Goal: Find specific page/section: Find specific page/section

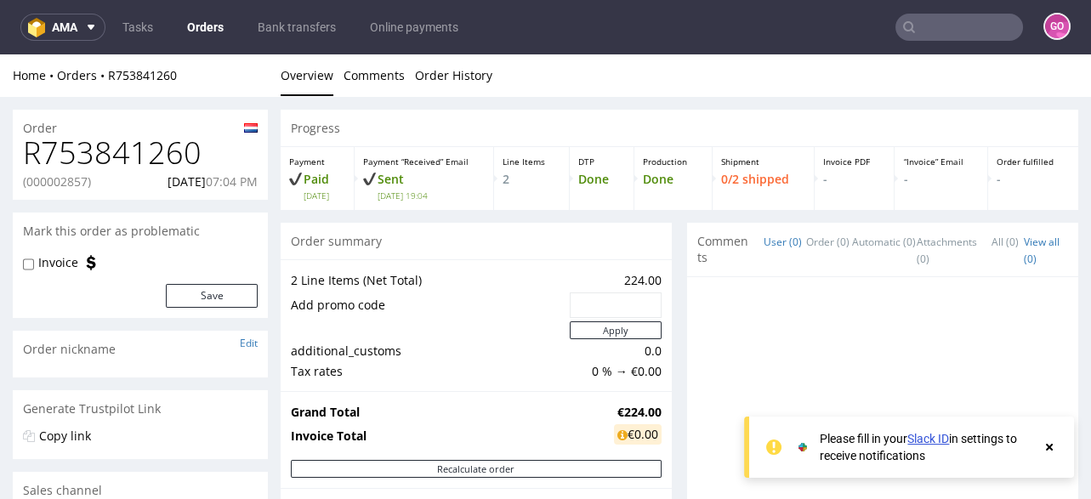
scroll to position [884, 0]
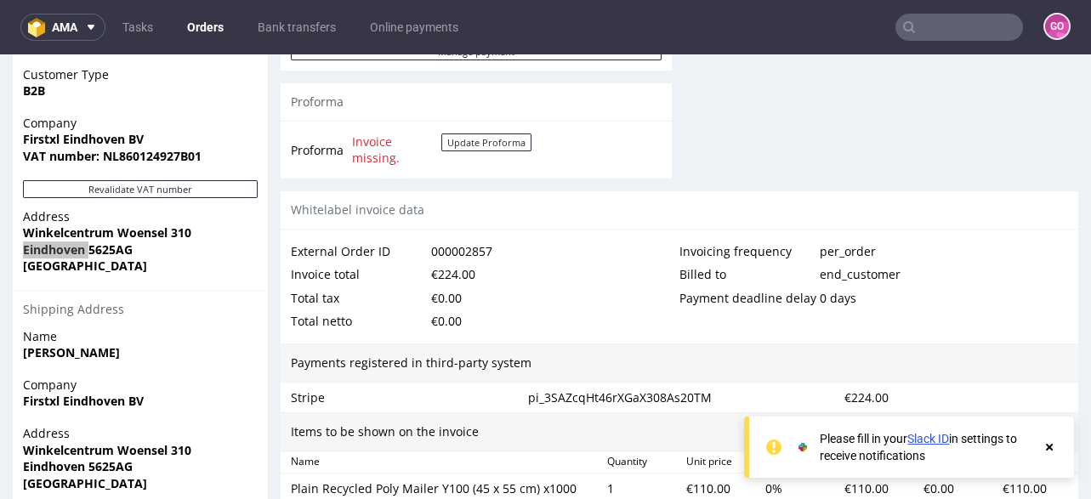
click at [942, 48] on nav "ama Tasks Orders Bank transfers Online payments GO" at bounding box center [545, 27] width 1091 height 54
click at [937, 35] on input "text" at bounding box center [960, 27] width 128 height 27
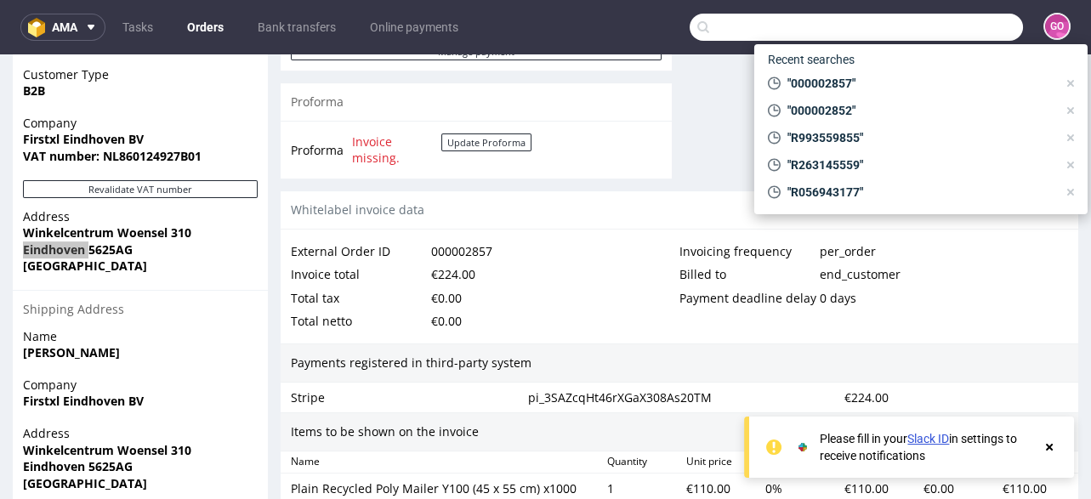
paste input "R773176490"
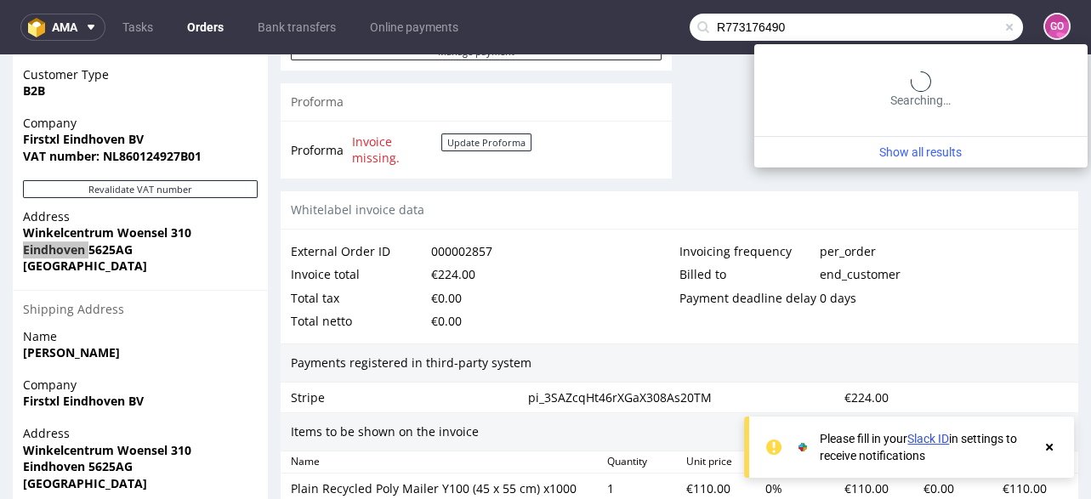
type input "R773176490"
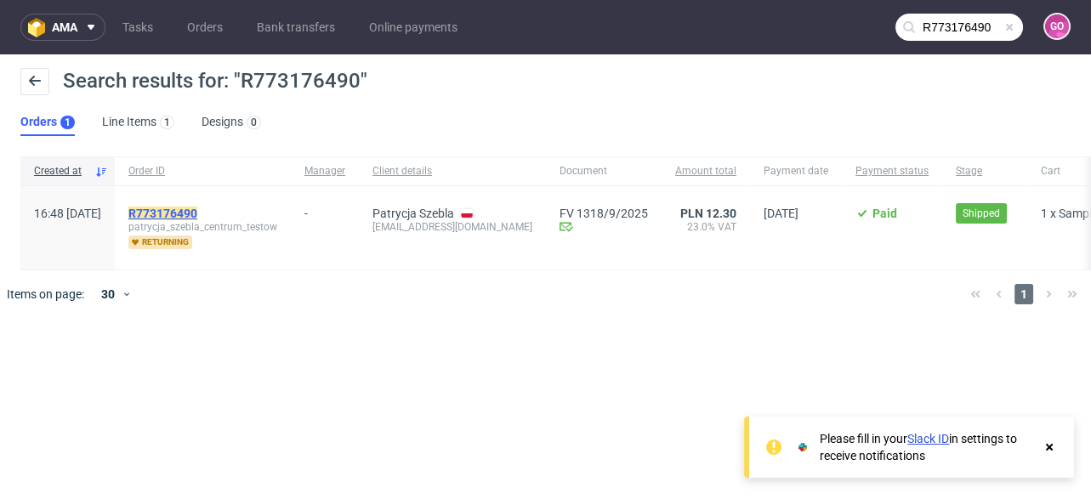
click at [197, 207] on mark "R773176490" at bounding box center [162, 214] width 69 height 14
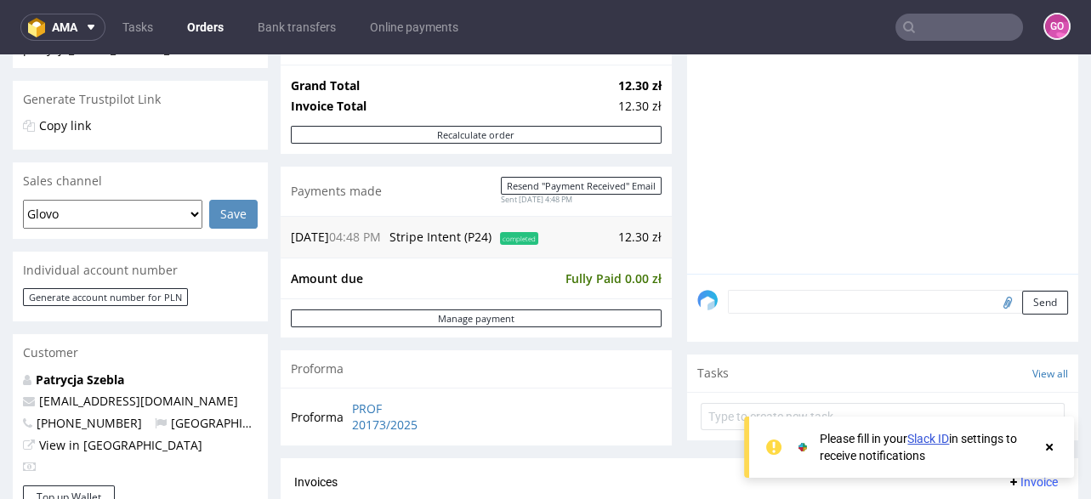
scroll to position [395, 0]
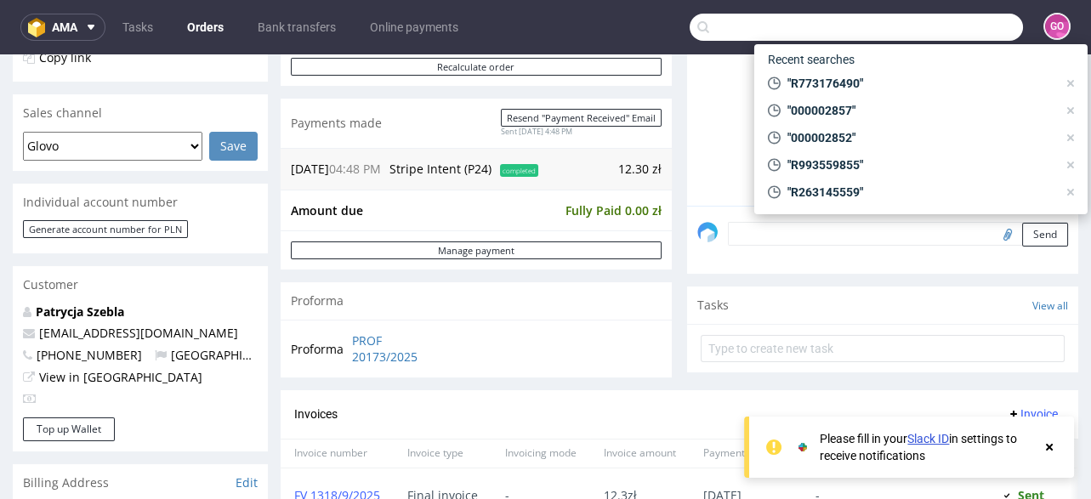
click at [953, 18] on input "text" at bounding box center [856, 27] width 333 height 27
paste input "R665339554"
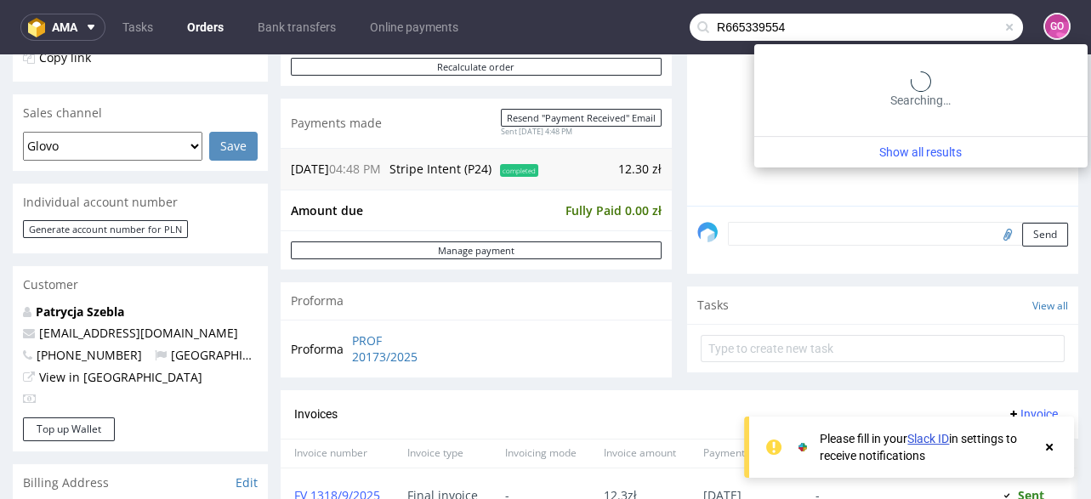
type input "R665339554"
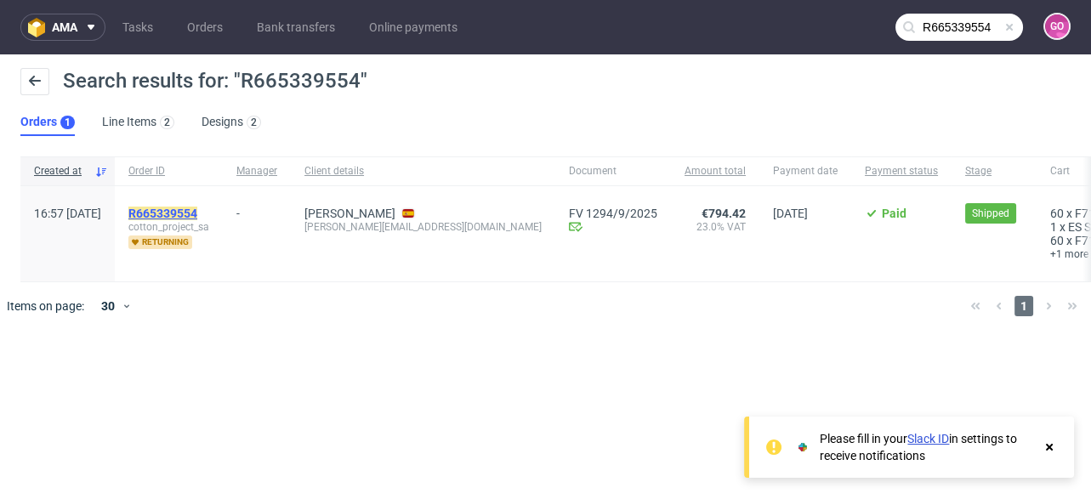
click at [197, 211] on mark "R665339554" at bounding box center [162, 214] width 69 height 14
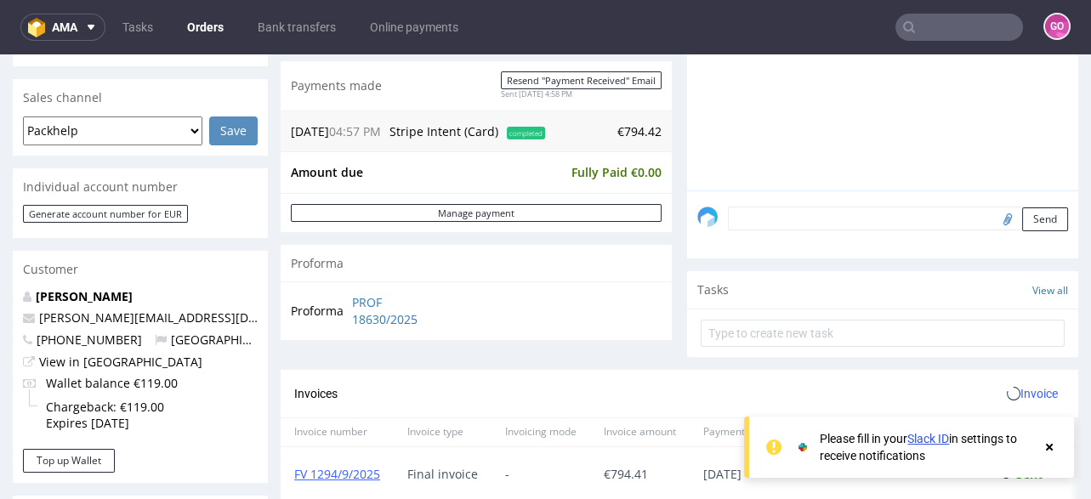
scroll to position [337, 0]
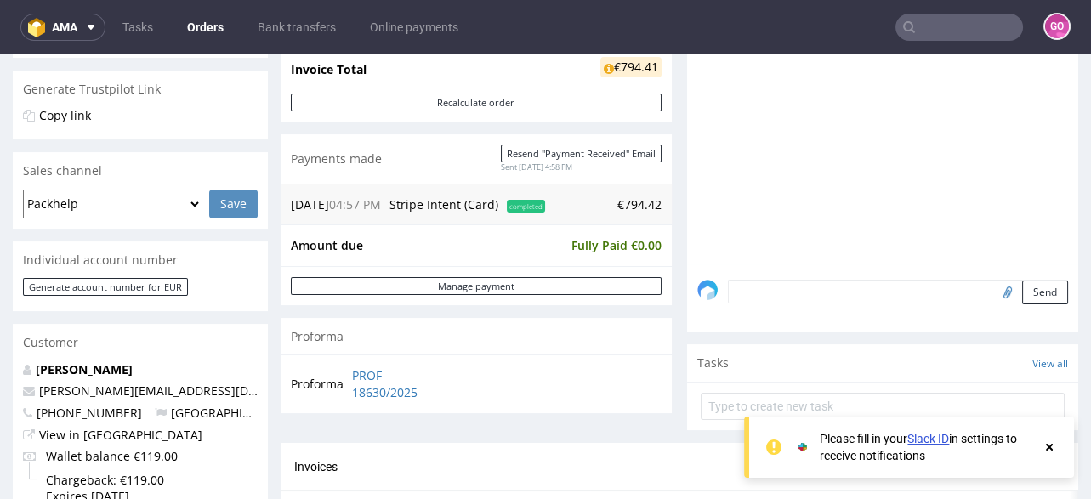
click at [963, 27] on input "text" at bounding box center [960, 27] width 128 height 27
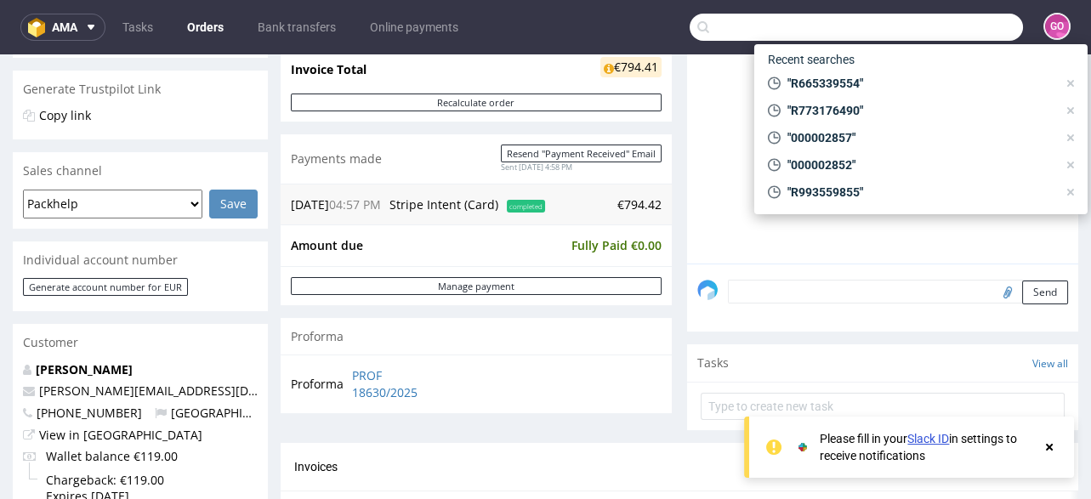
paste input "R115604599"
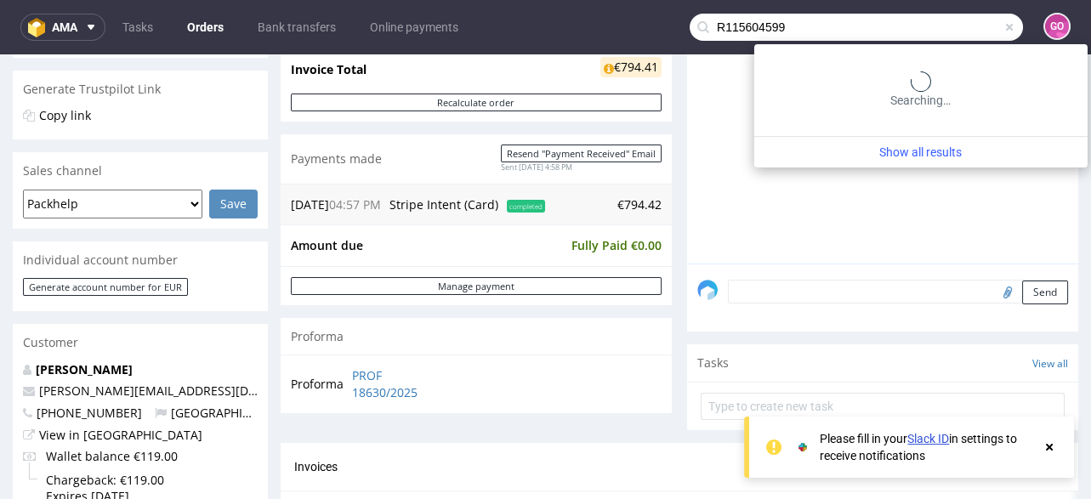
type input "R115604599"
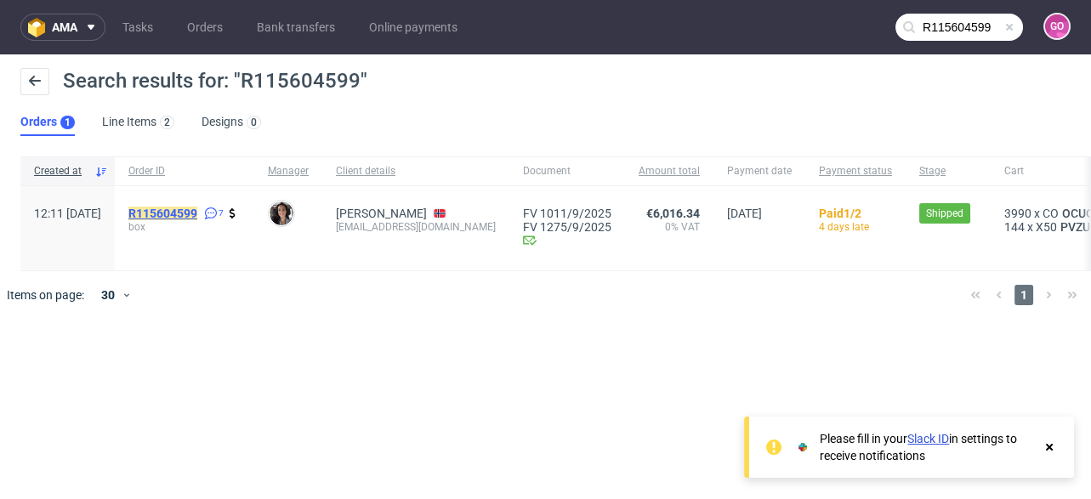
click at [197, 207] on mark "R115604599" at bounding box center [162, 214] width 69 height 14
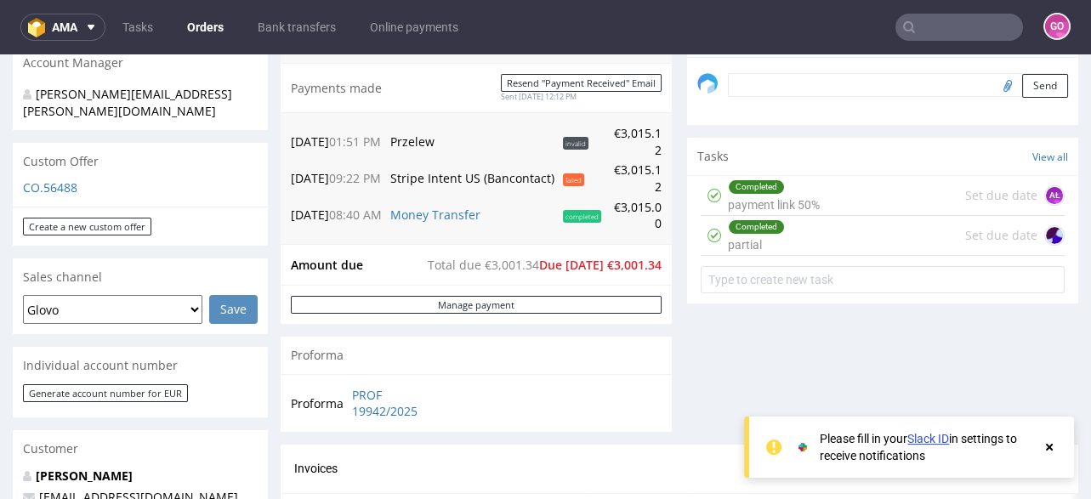
scroll to position [476, 0]
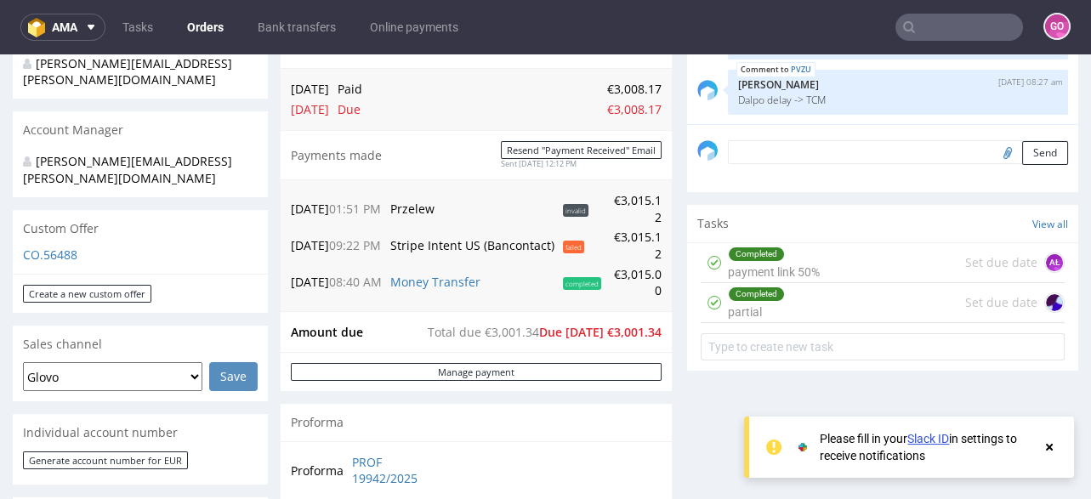
click at [687, 404] on div "Comments User (7) Order (1) Automatic (0) Attachments (2) All (7) View all (7) …" at bounding box center [882, 129] width 391 height 766
drag, startPoint x: 976, startPoint y: 31, endPoint x: 959, endPoint y: 4, distance: 31.4
click at [976, 31] on input "text" at bounding box center [960, 27] width 128 height 27
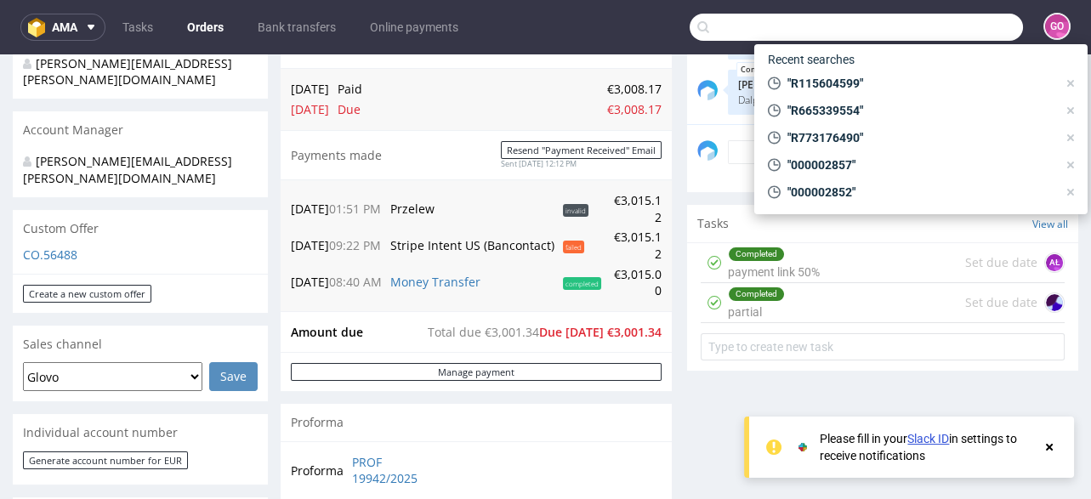
paste input "R352418528"
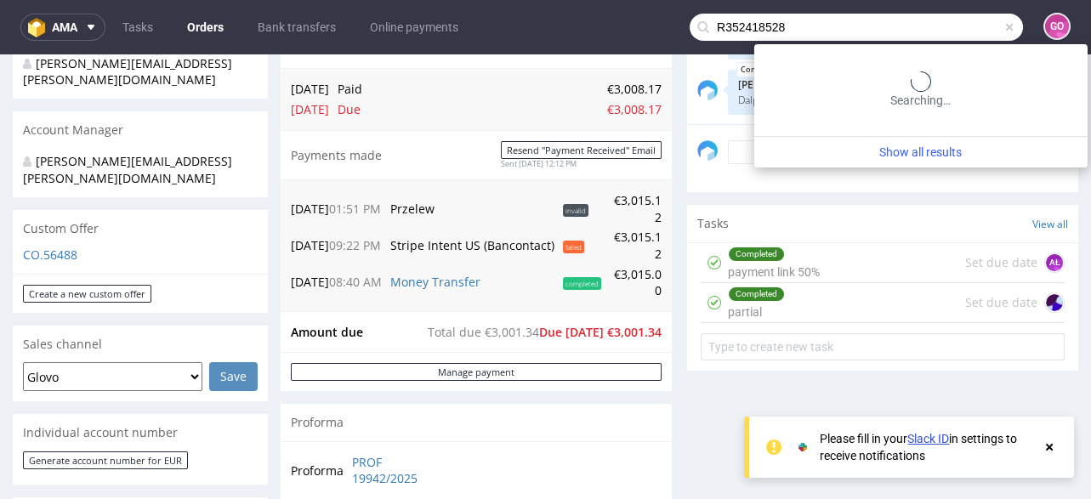
type input "R352418528"
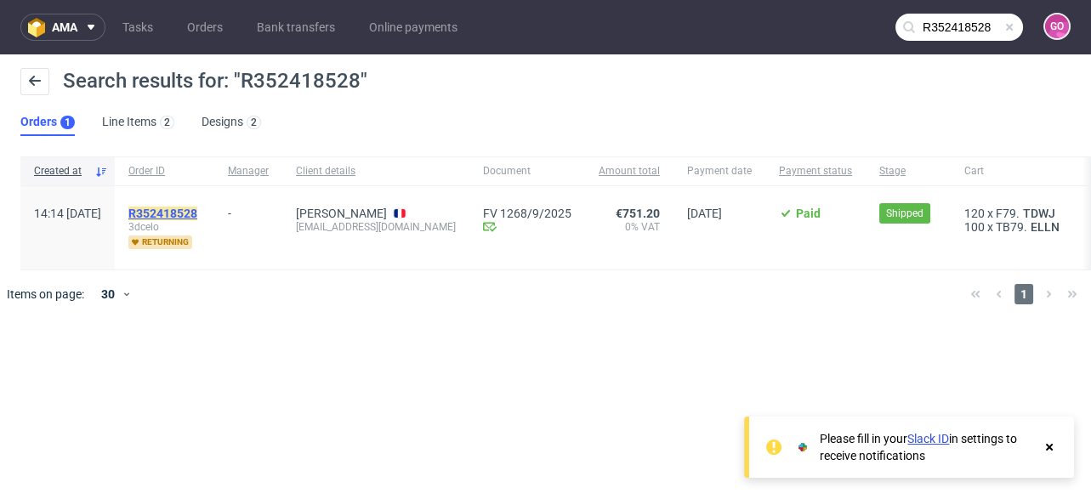
click at [197, 210] on mark "R352418528" at bounding box center [162, 214] width 69 height 14
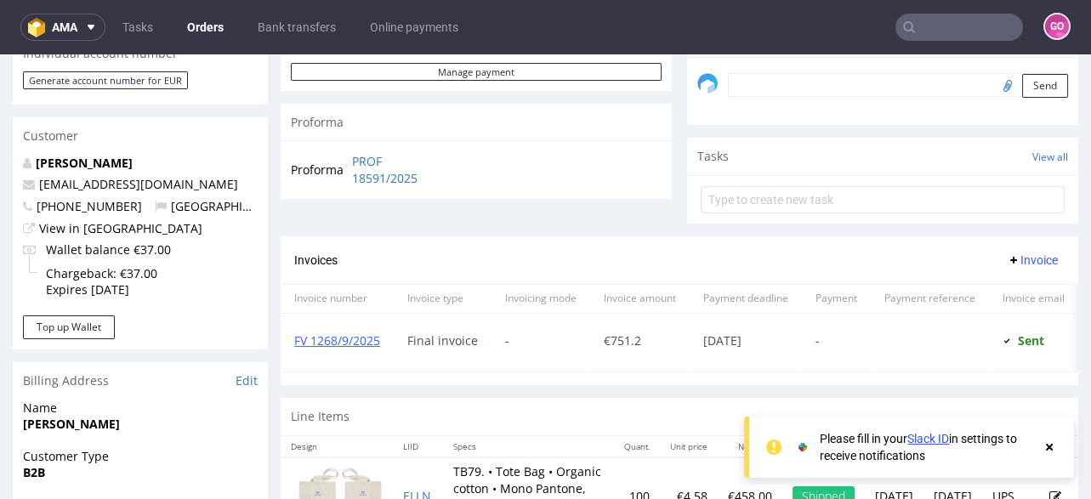
scroll to position [544, 0]
click at [415, 179] on link "PROF 18591/2025" at bounding box center [401, 169] width 98 height 33
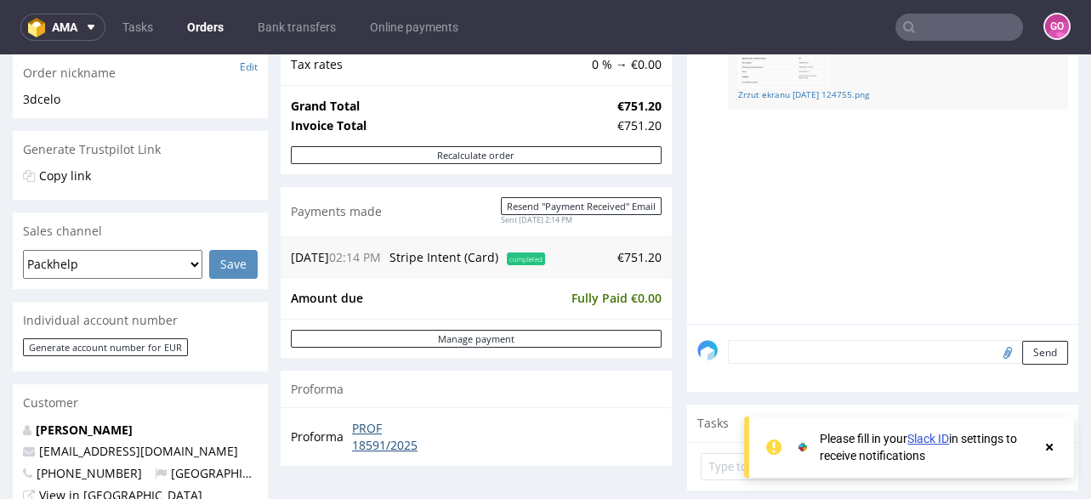
scroll to position [271, 0]
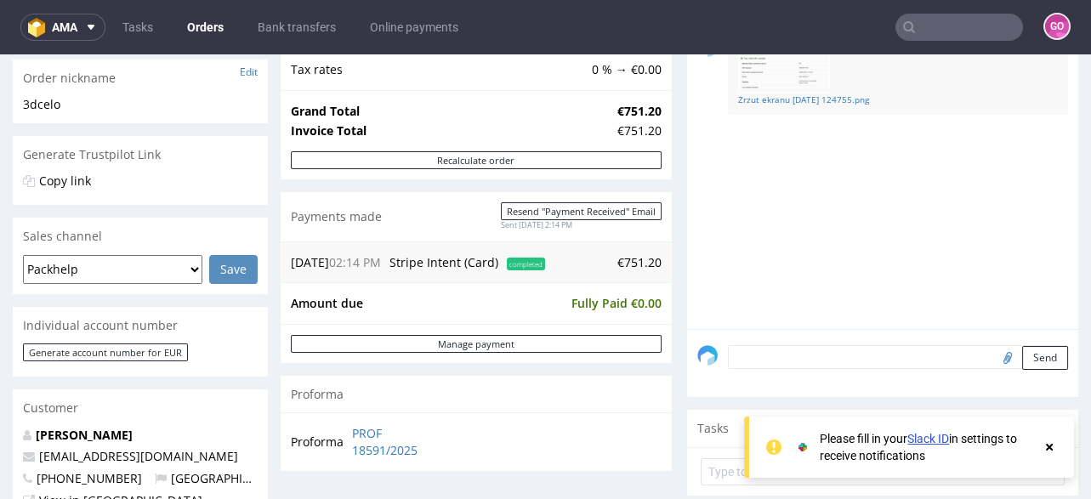
click at [954, 20] on input "text" at bounding box center [960, 27] width 128 height 27
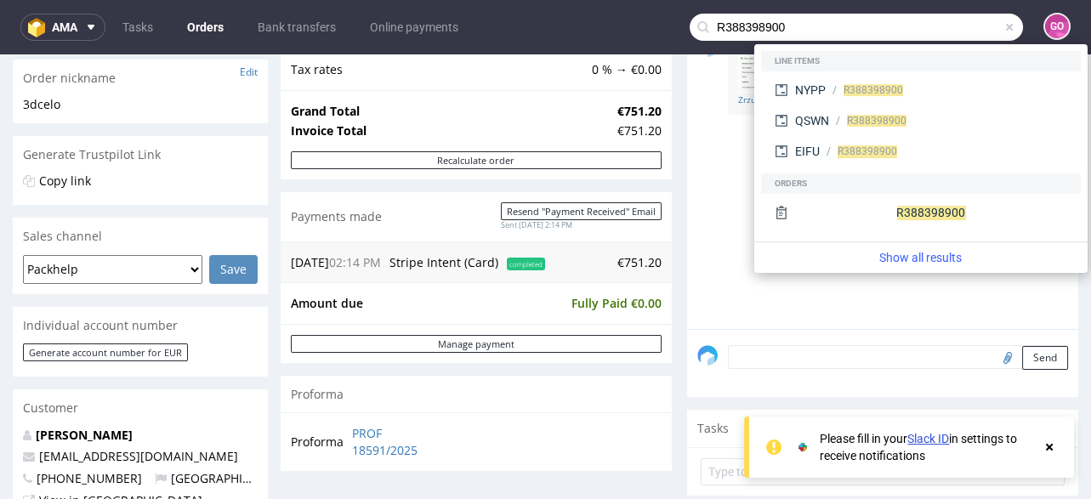
type input "R388398900"
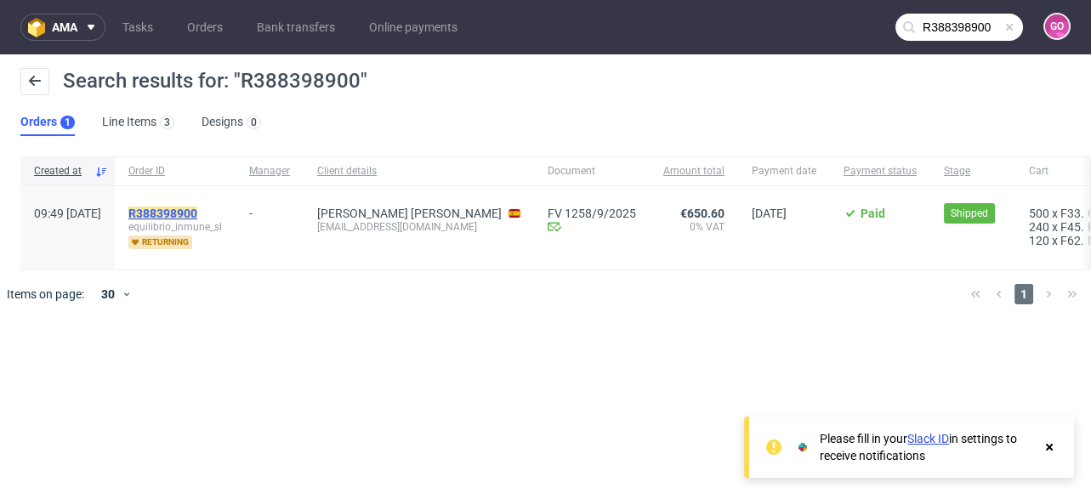
click at [197, 214] on mark "R388398900" at bounding box center [162, 214] width 69 height 14
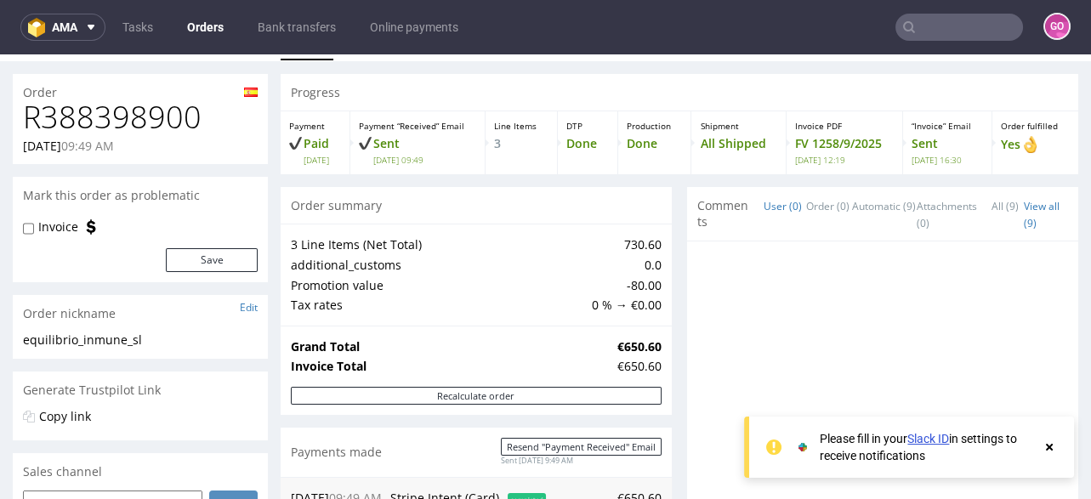
scroll to position [271, 0]
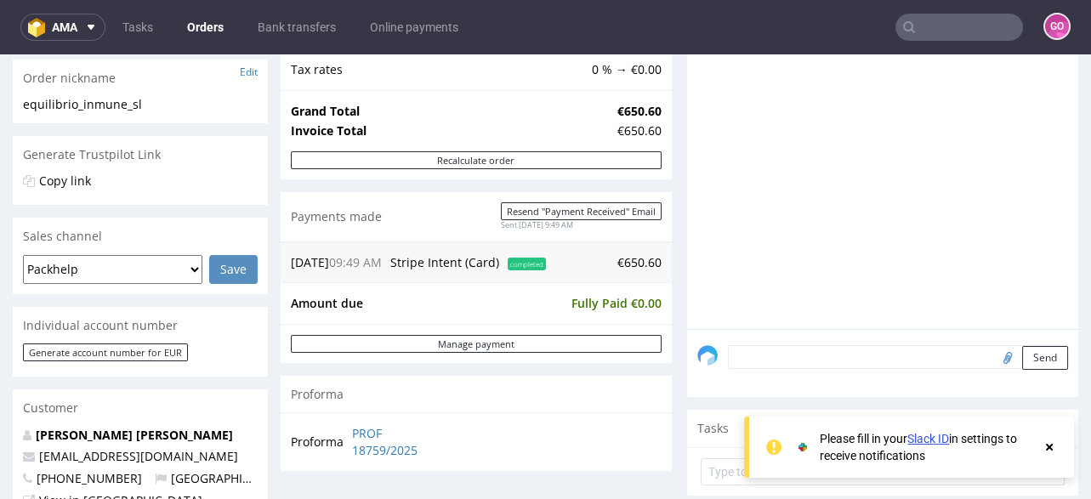
click at [942, 27] on input "text" at bounding box center [960, 27] width 128 height 27
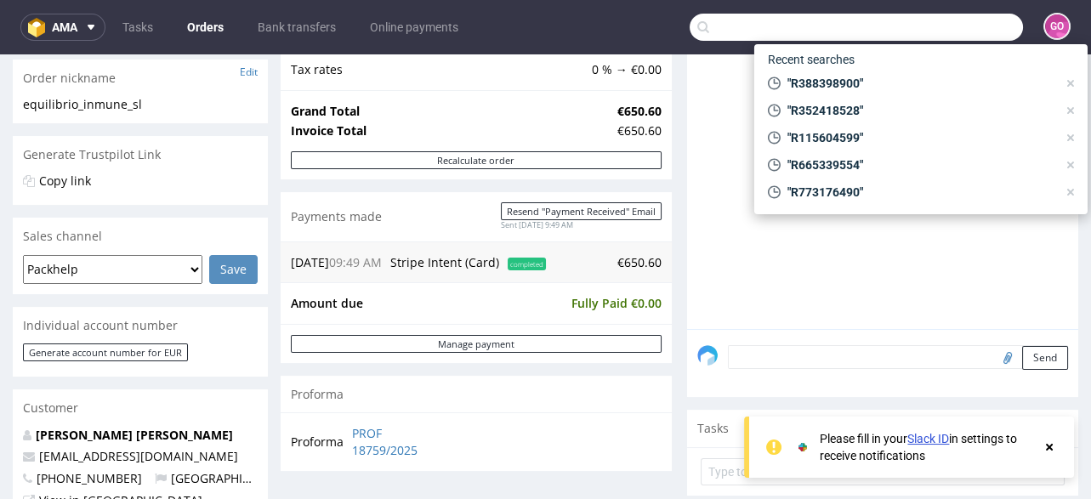
paste input "R861059264"
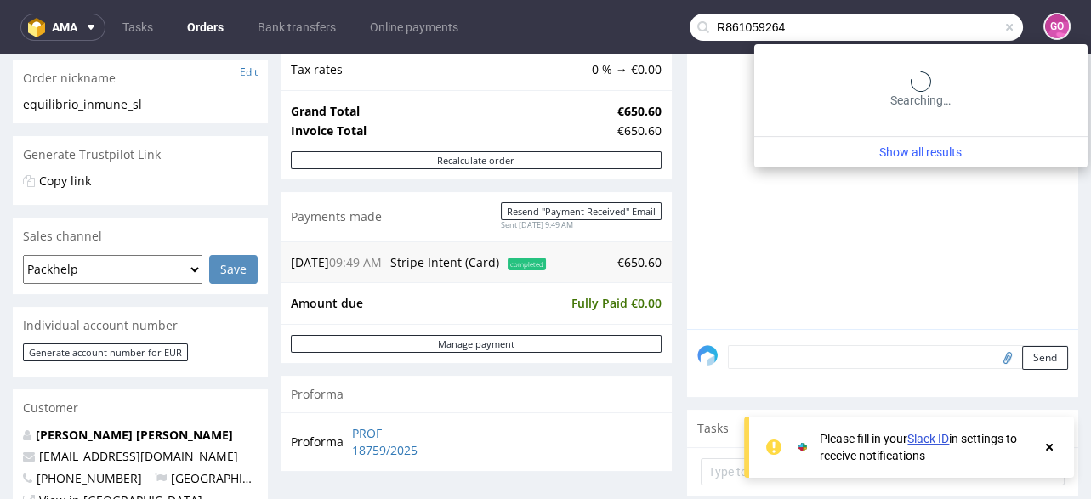
type input "R861059264"
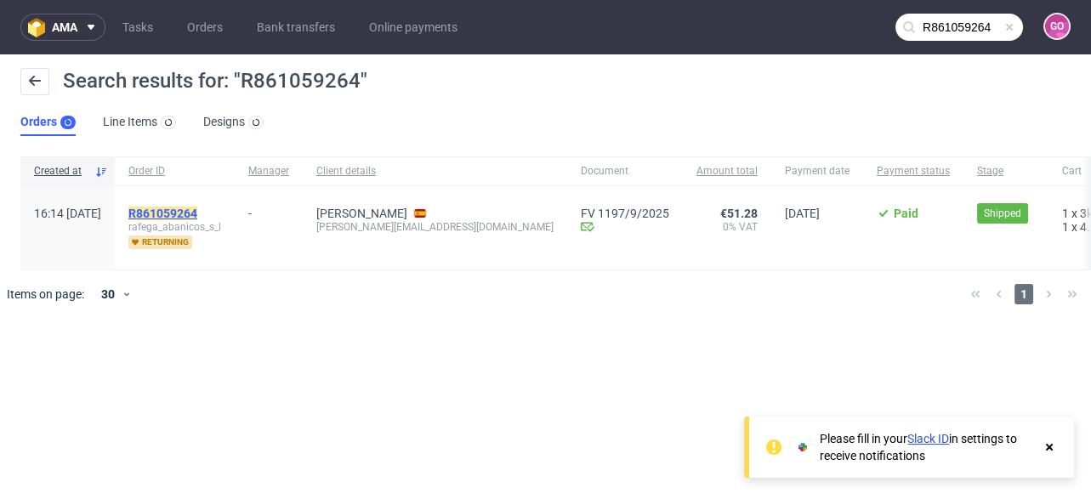
click at [197, 217] on mark "R861059264" at bounding box center [162, 214] width 69 height 14
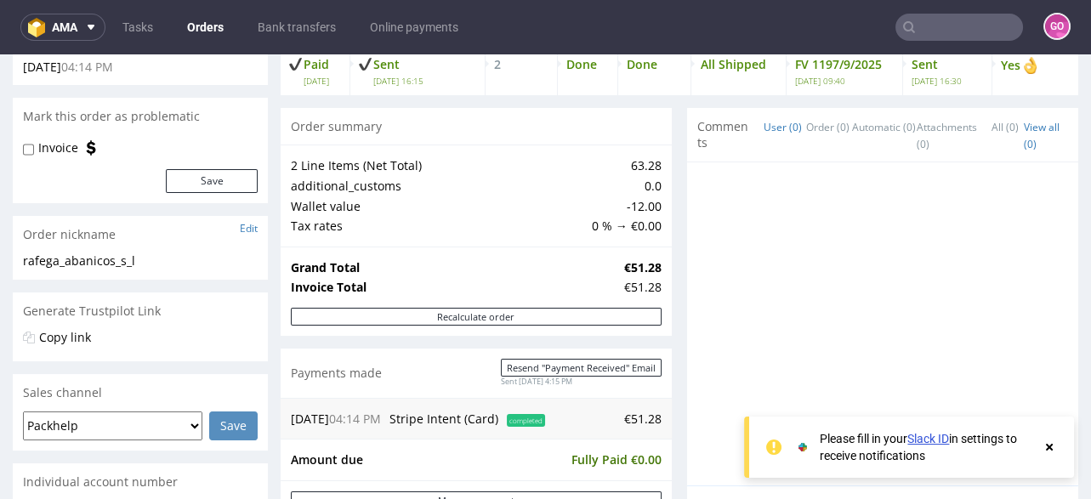
scroll to position [340, 0]
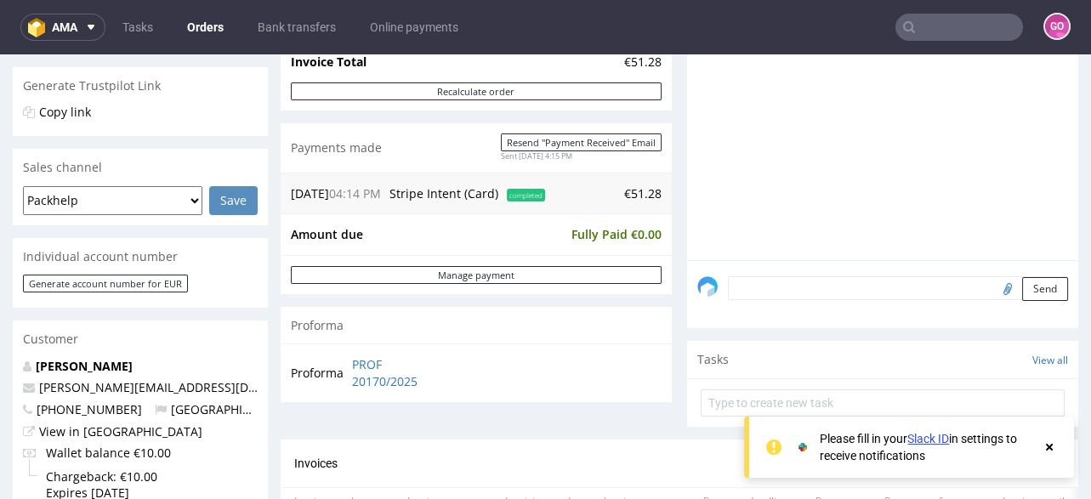
click at [949, 44] on nav "ama Tasks Orders Bank transfers Online payments GO" at bounding box center [545, 27] width 1091 height 54
click at [948, 31] on input "text" at bounding box center [960, 27] width 128 height 27
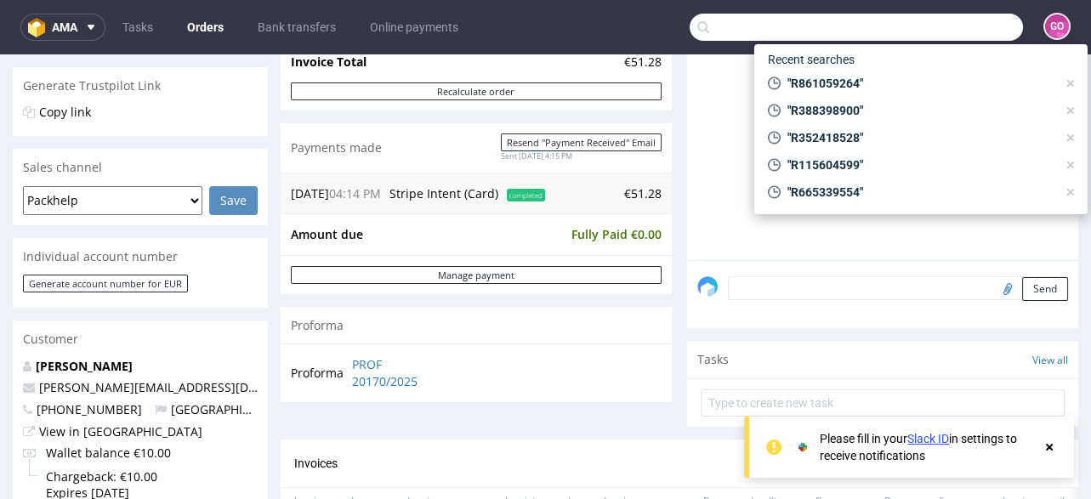
paste input "R137726399"
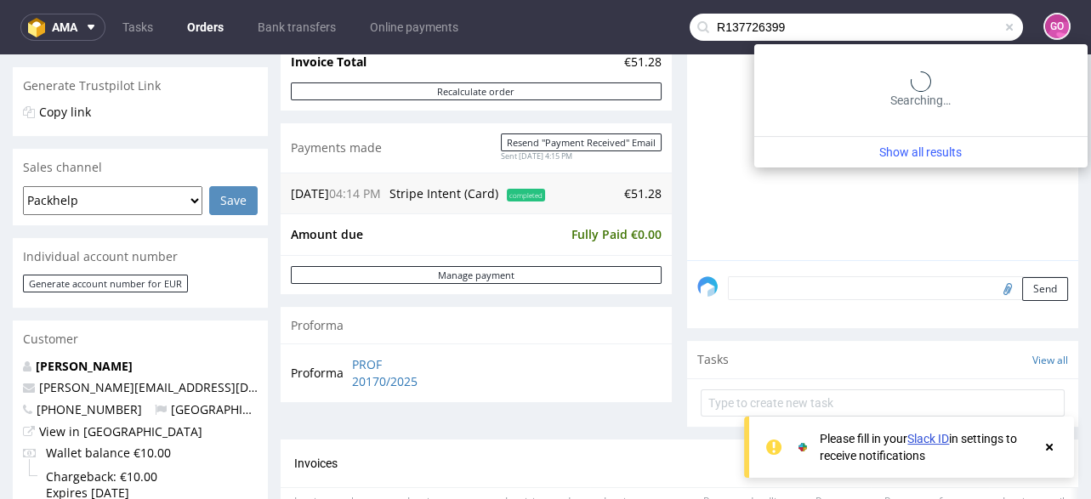
type input "R137726399"
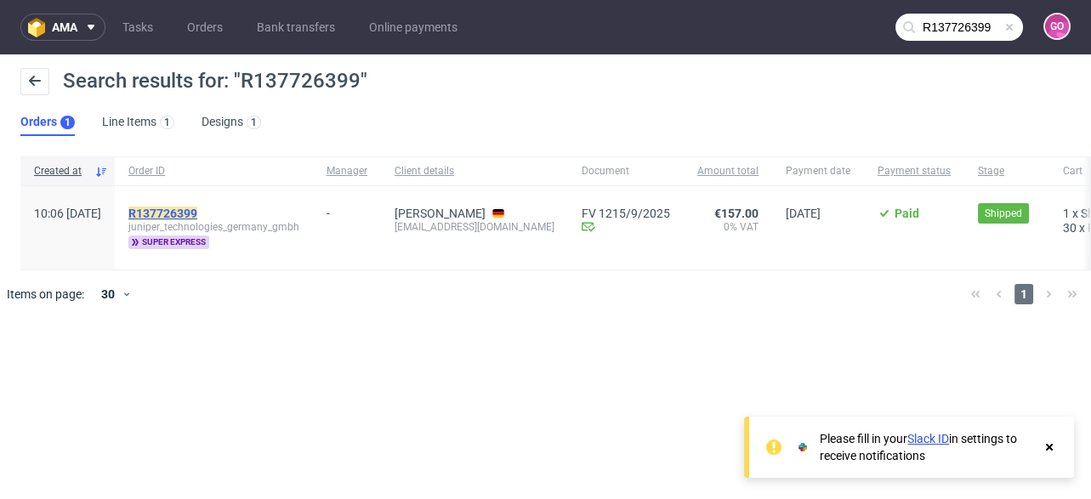
click at [197, 214] on mark "R137726399" at bounding box center [162, 214] width 69 height 14
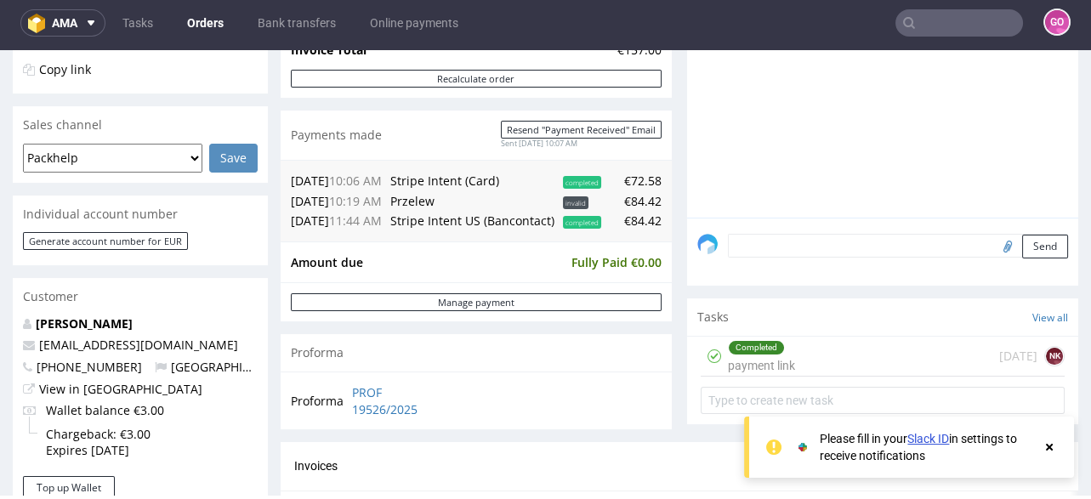
scroll to position [340, 0]
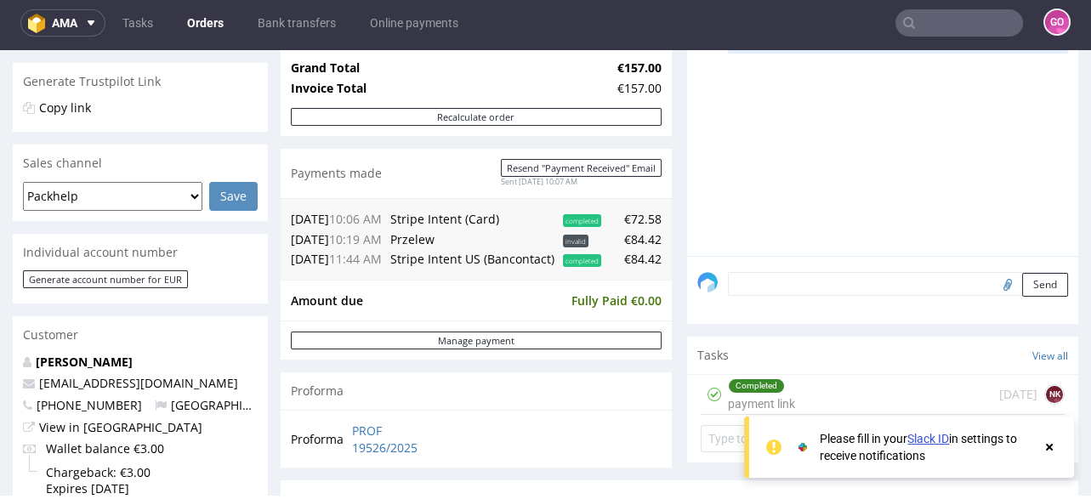
click at [504, 311] on td "Amount due" at bounding box center [429, 301] width 276 height 20
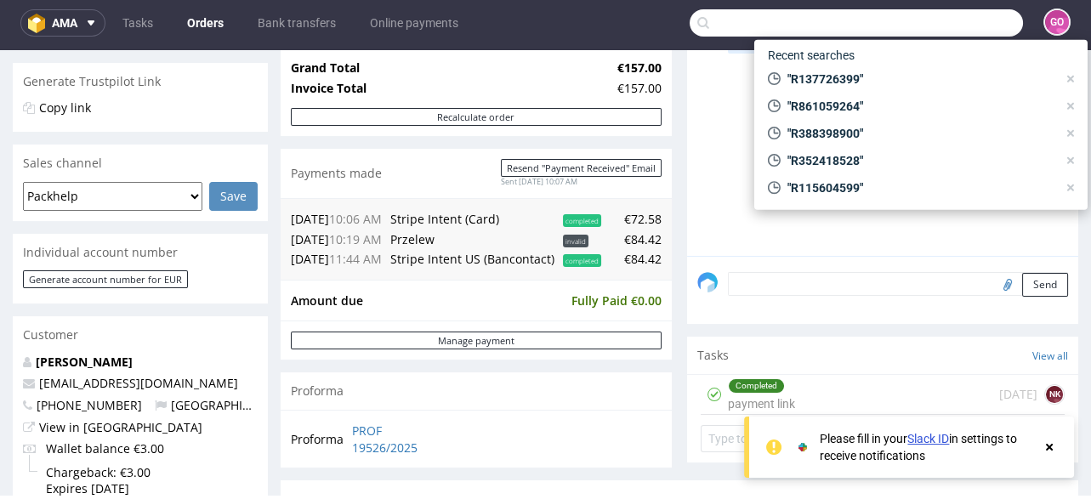
click at [962, 10] on input "text" at bounding box center [856, 22] width 333 height 27
paste input "R470626246"
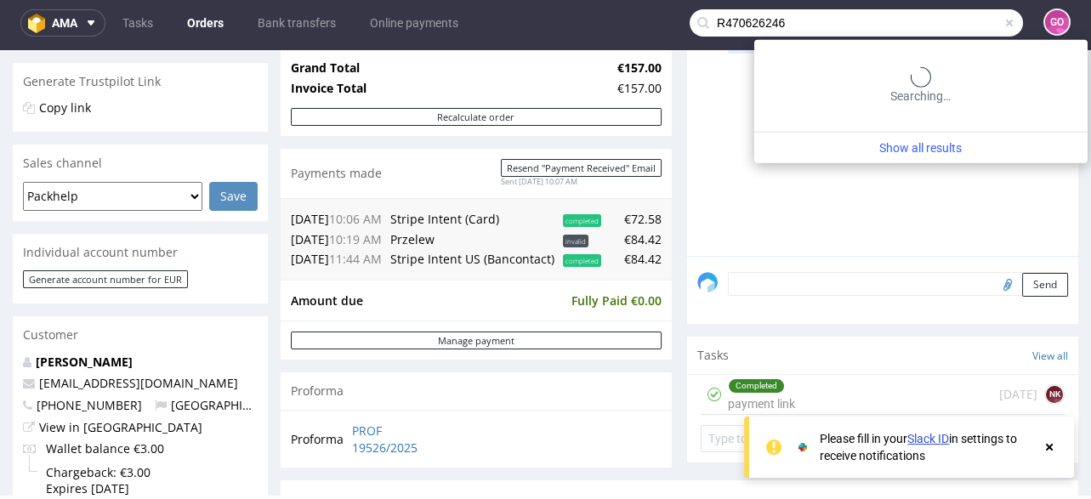
type input "R470626246"
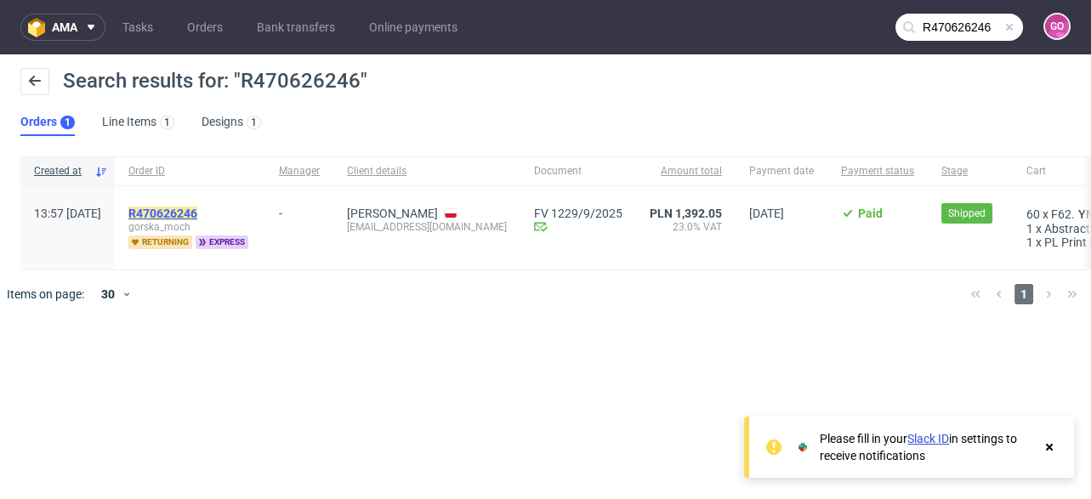
click at [197, 215] on mark "R470626246" at bounding box center [162, 214] width 69 height 14
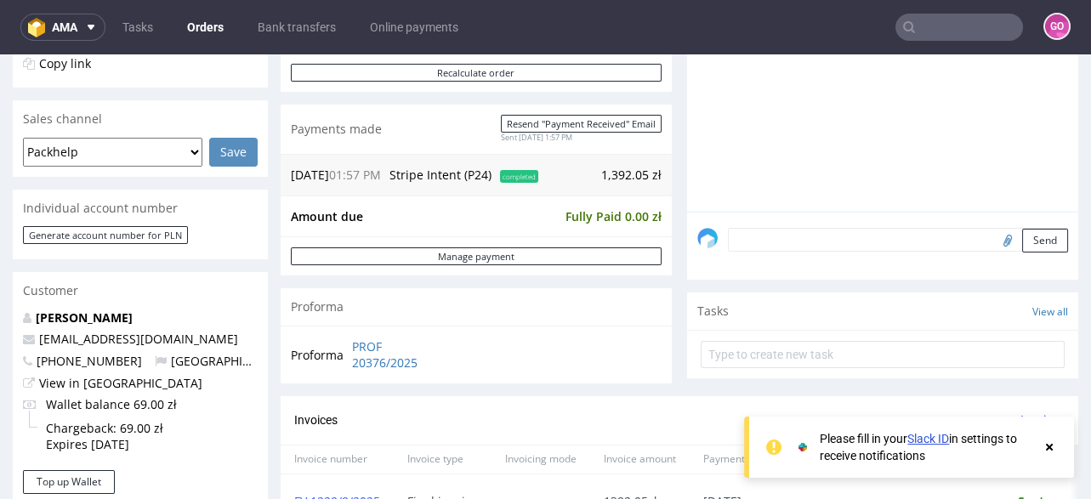
scroll to position [340, 0]
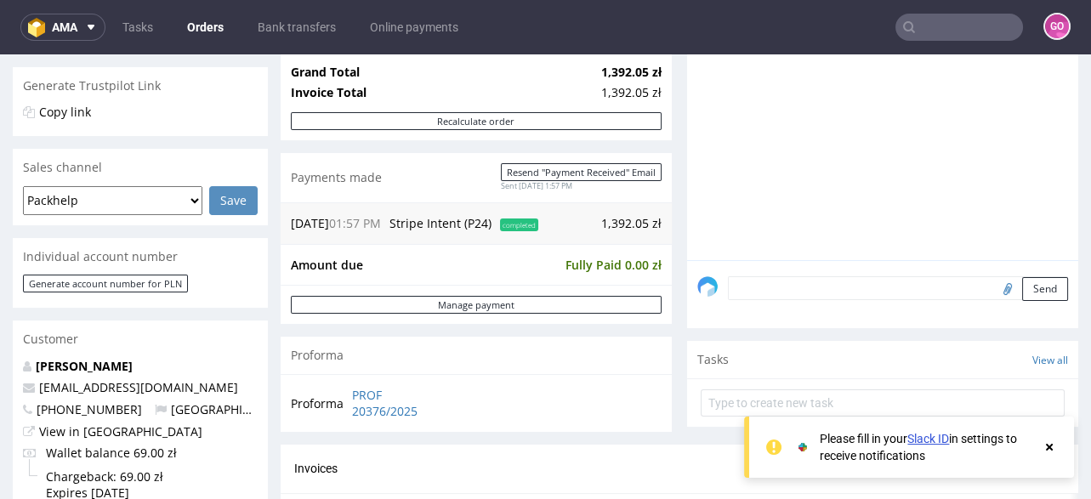
click at [960, 29] on input "text" at bounding box center [960, 27] width 128 height 27
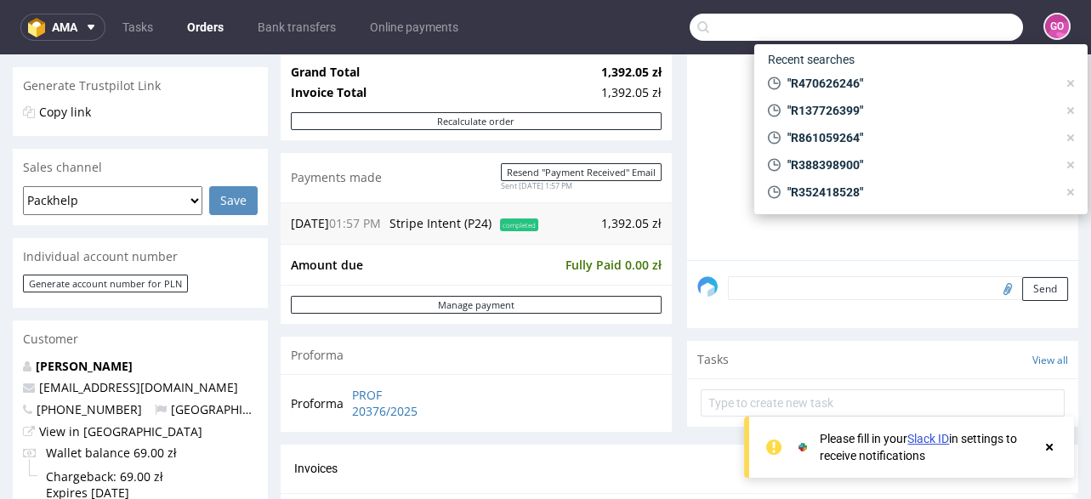
paste input "R162453222"
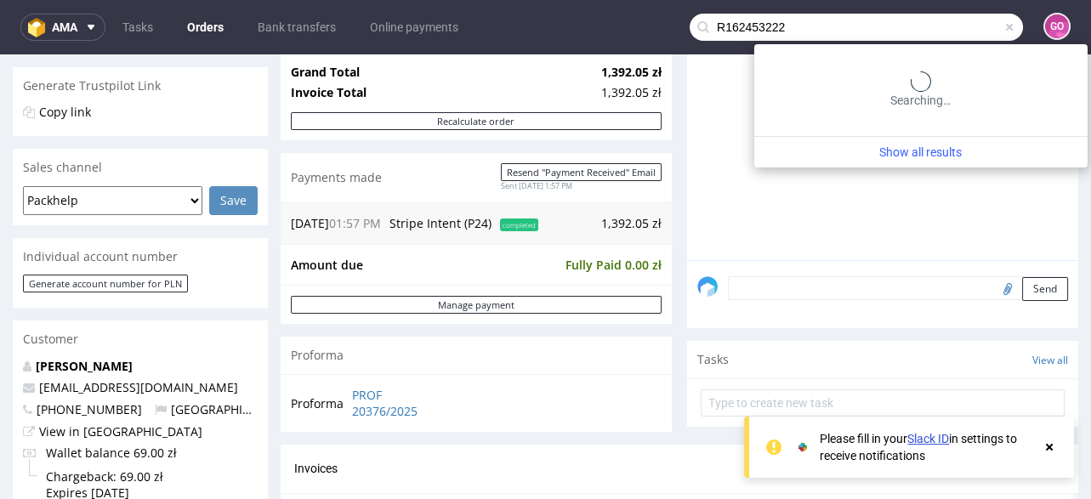
type input "R162453222"
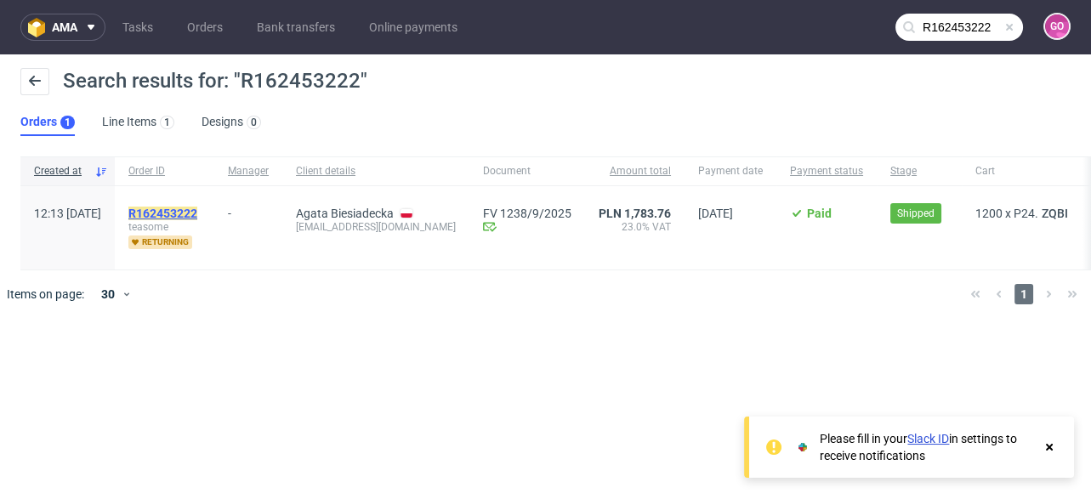
click at [197, 217] on mark "R162453222" at bounding box center [162, 214] width 69 height 14
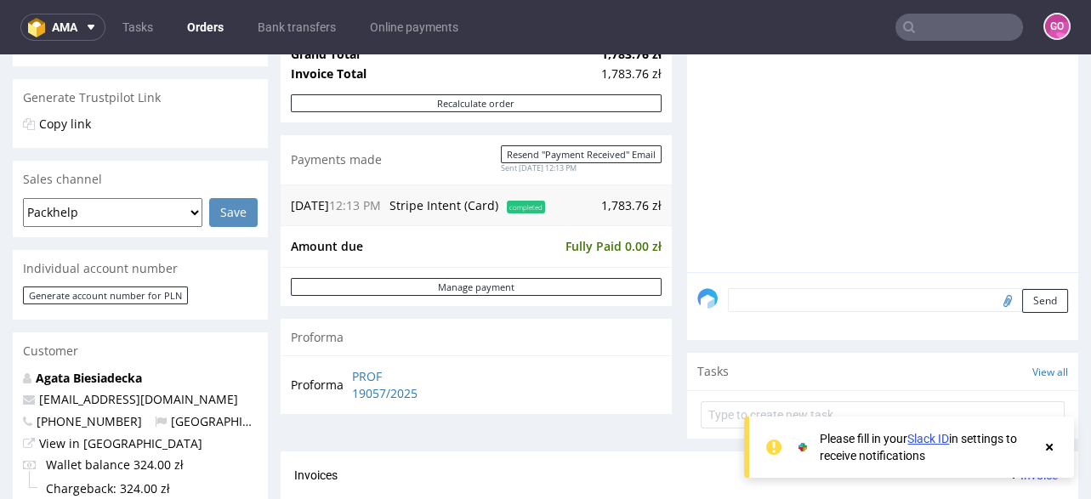
scroll to position [340, 0]
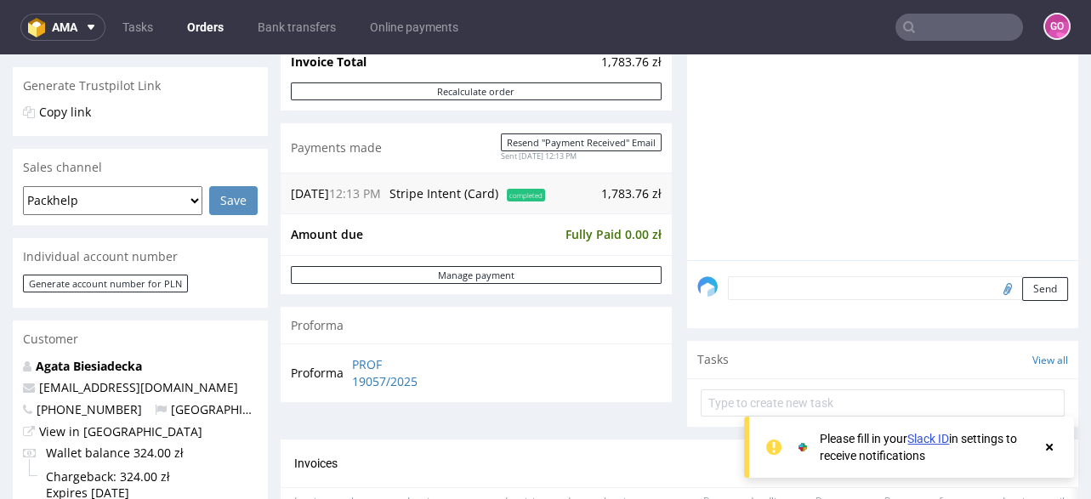
click at [949, 23] on input "text" at bounding box center [960, 27] width 128 height 27
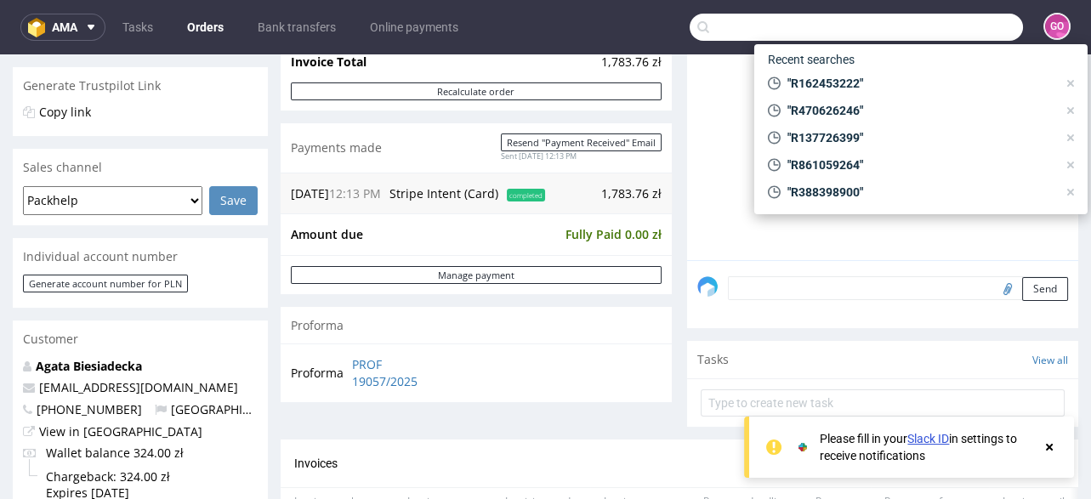
paste input "R300097262"
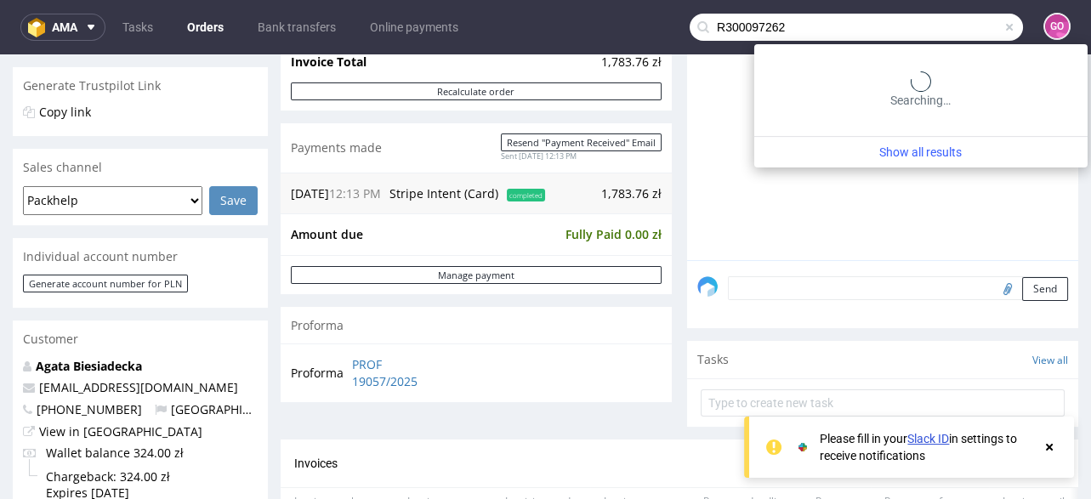
type input "R300097262"
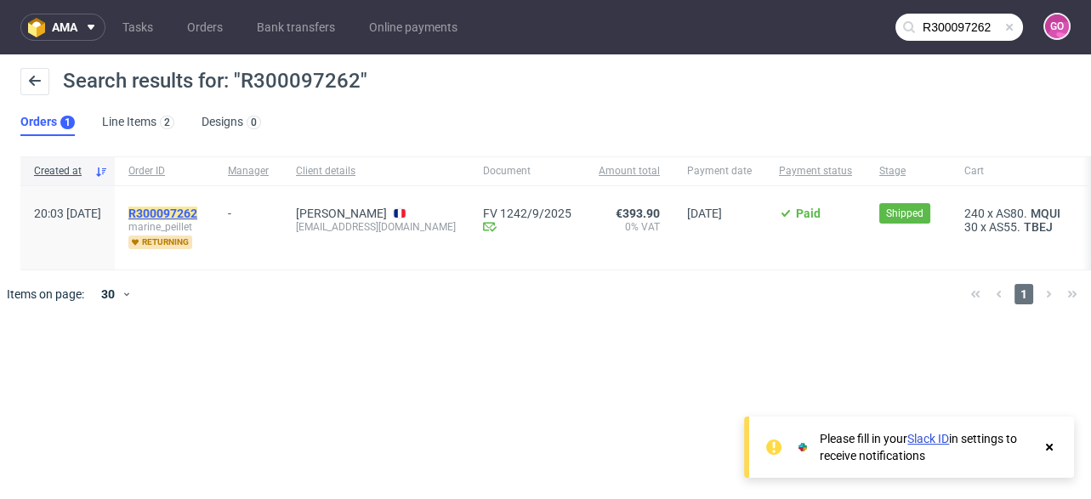
click at [197, 208] on mark "R300097262" at bounding box center [162, 214] width 69 height 14
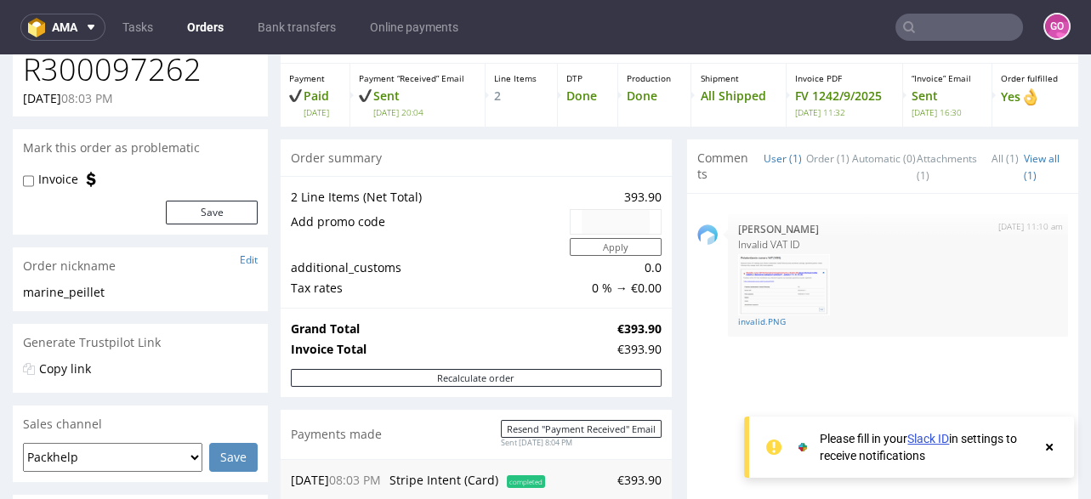
scroll to position [408, 0]
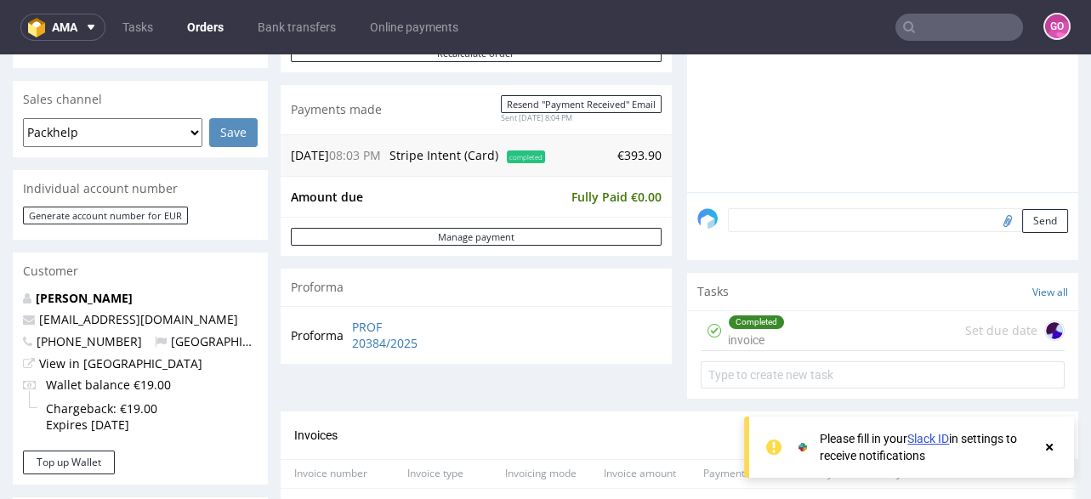
click at [936, 37] on input "text" at bounding box center [960, 27] width 128 height 27
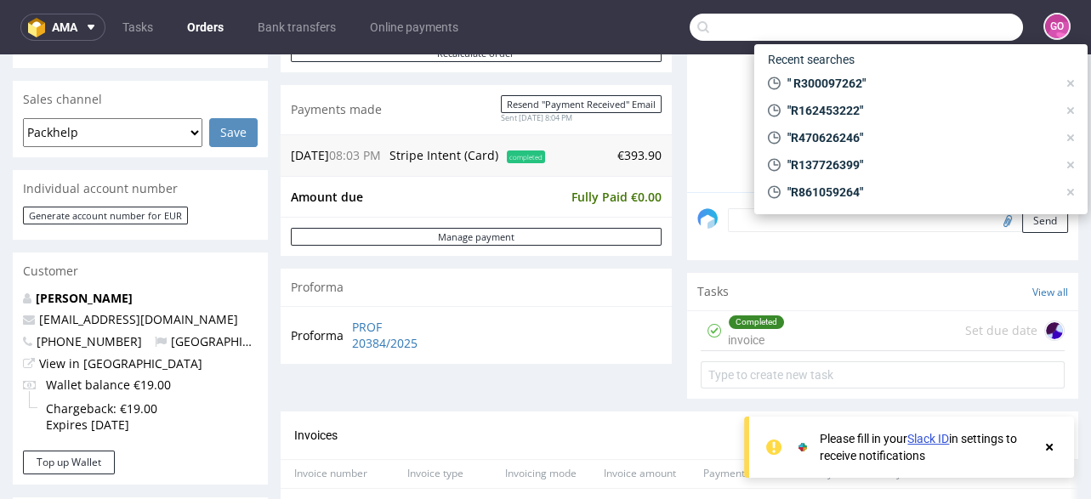
paste input "103621"
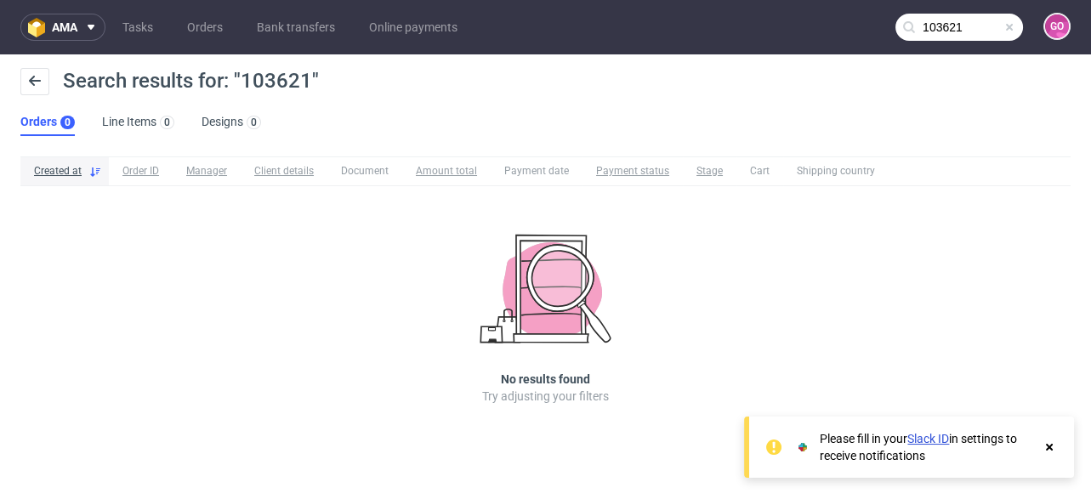
click at [989, 29] on input "103621" at bounding box center [960, 27] width 128 height 27
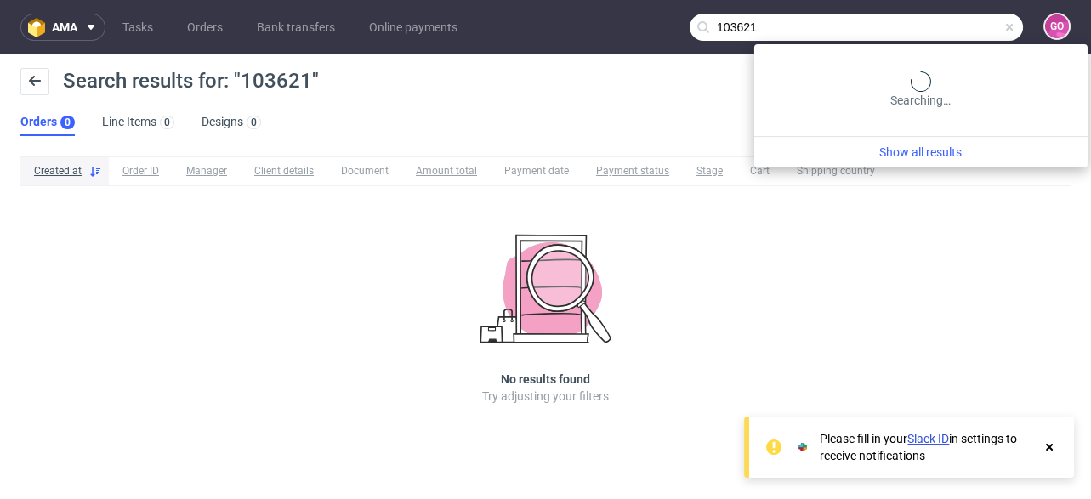
click at [989, 29] on input "103621" at bounding box center [856, 27] width 333 height 27
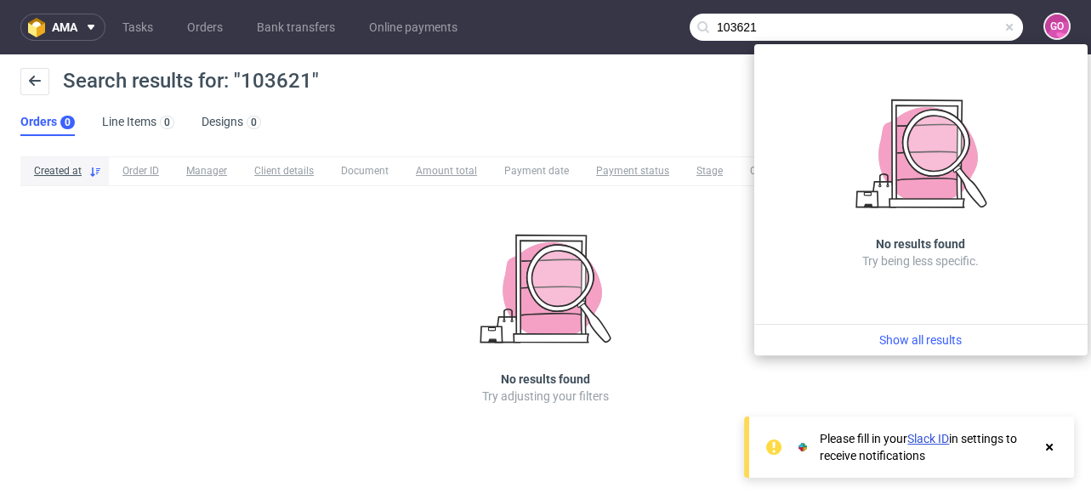
paste input "R300097262"
type input "R300097262"
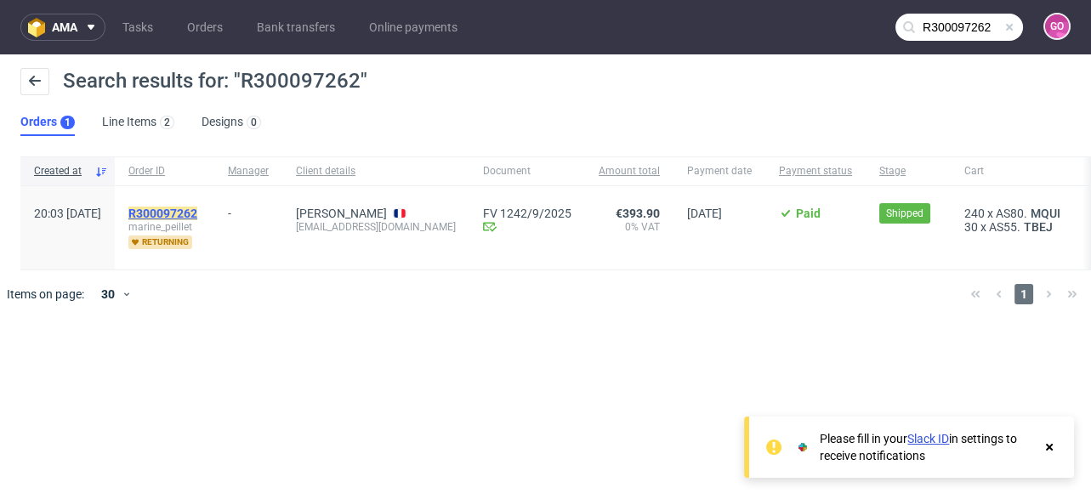
click at [186, 215] on mark "R300097262" at bounding box center [162, 214] width 69 height 14
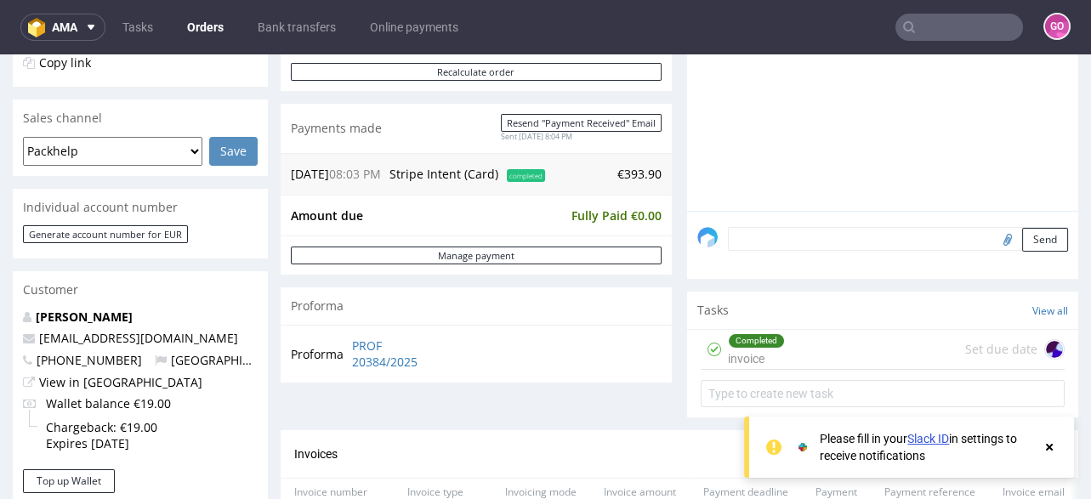
scroll to position [340, 0]
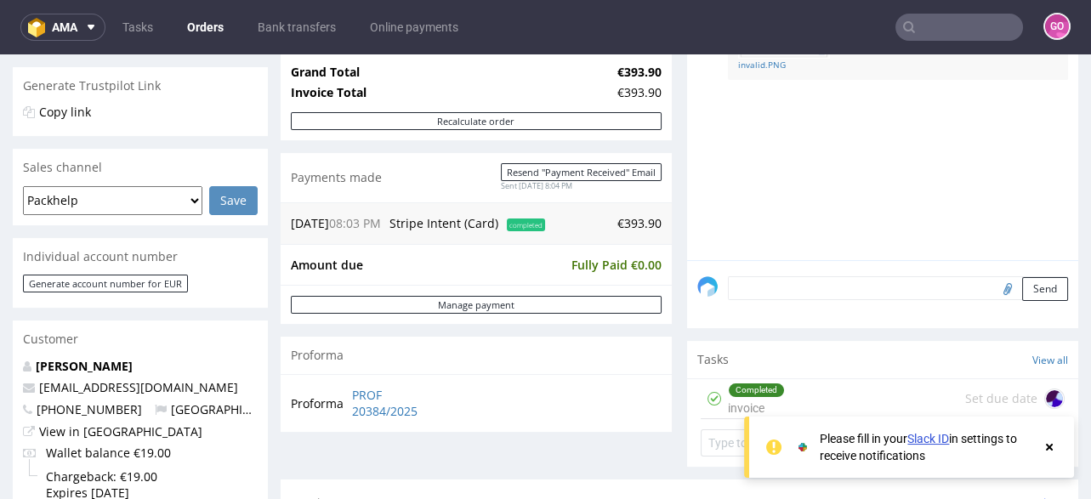
click at [974, 14] on input "text" at bounding box center [960, 27] width 128 height 27
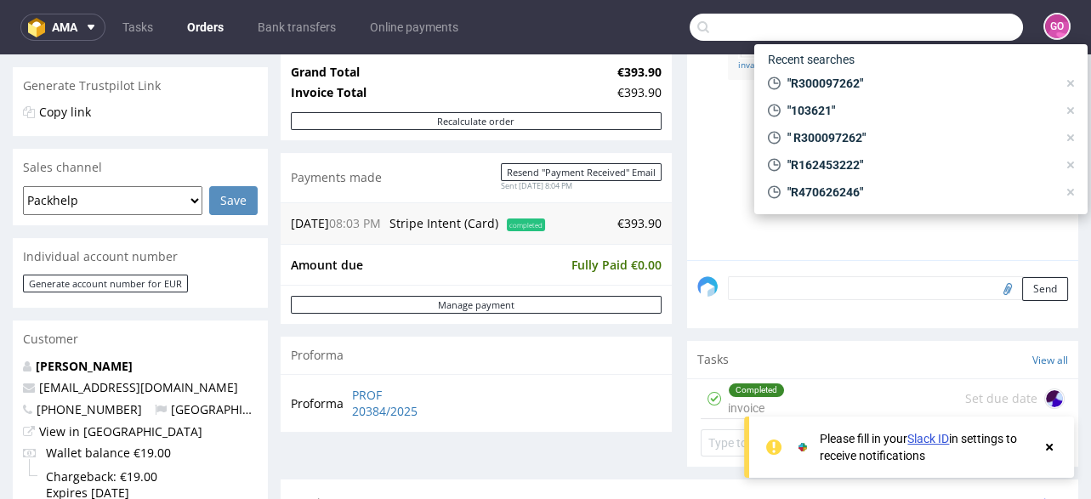
paste input "R820837600"
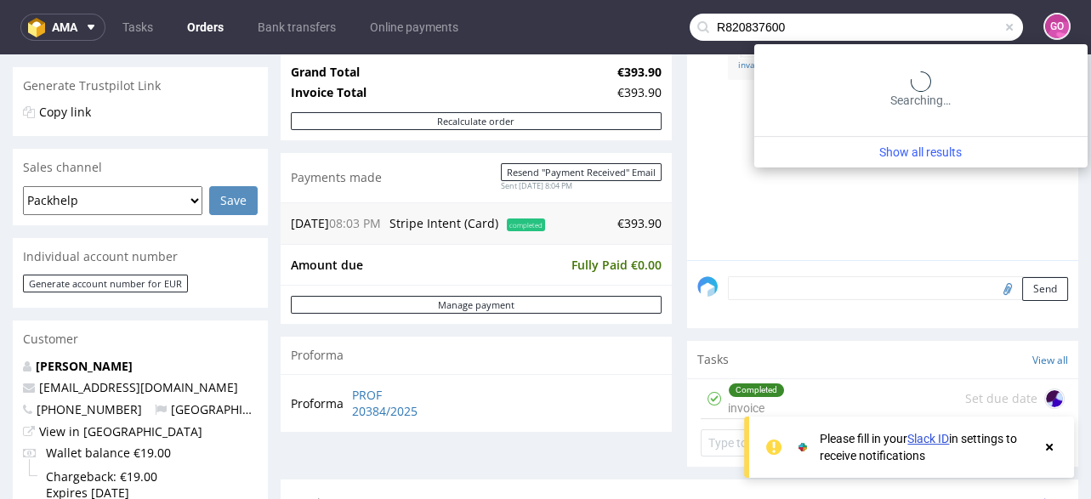
type input "R820837600"
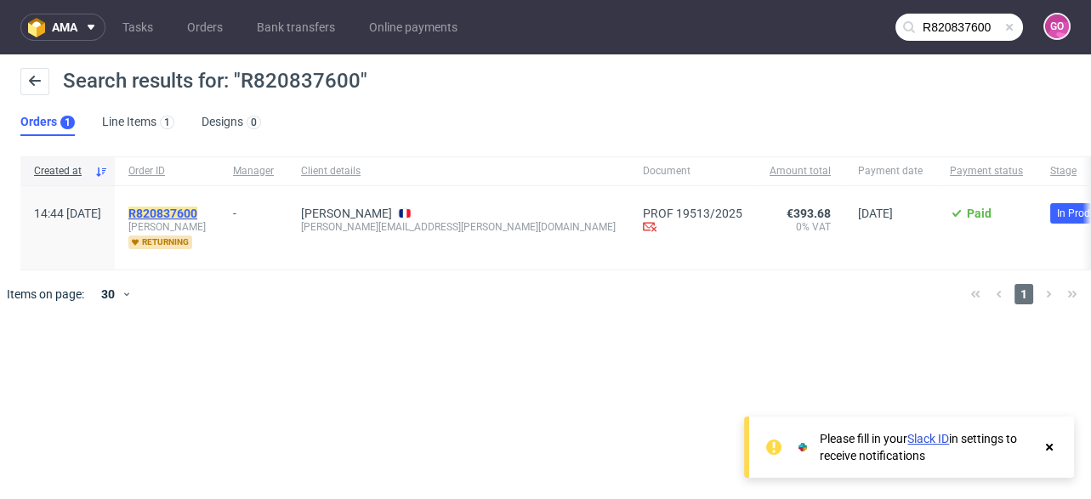
click at [197, 215] on mark "R820837600" at bounding box center [162, 214] width 69 height 14
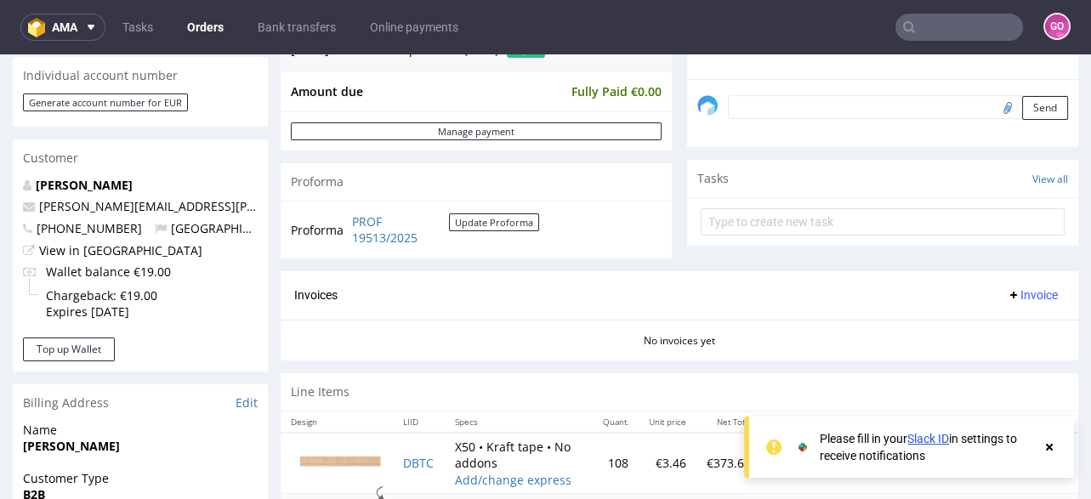
scroll to position [476, 0]
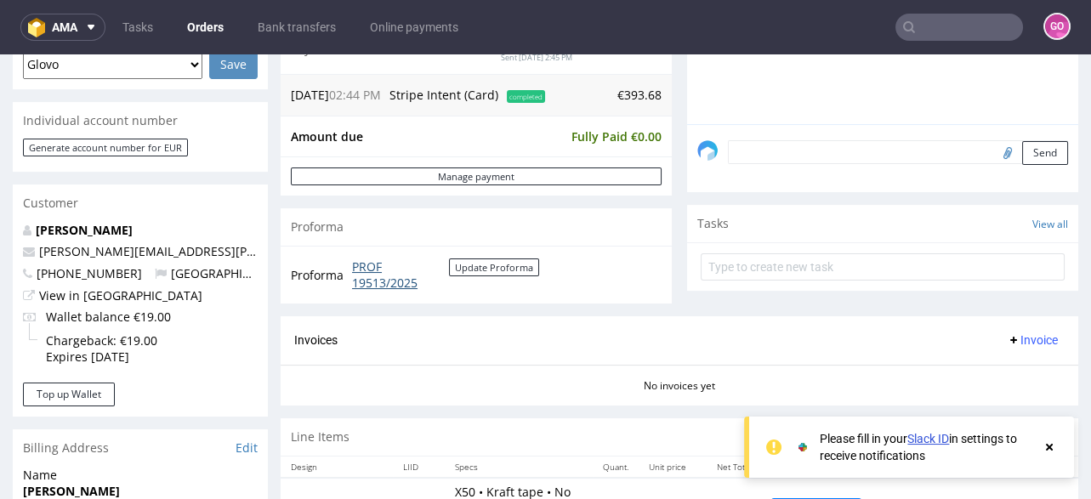
click at [362, 282] on link "PROF 19513/2025" at bounding box center [400, 275] width 97 height 33
